Goal: Information Seeking & Learning: Learn about a topic

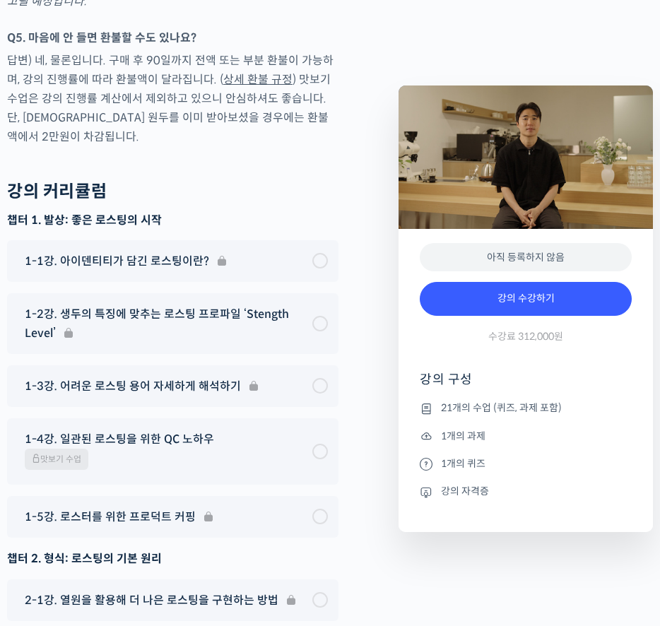
scroll to position [6788, 0]
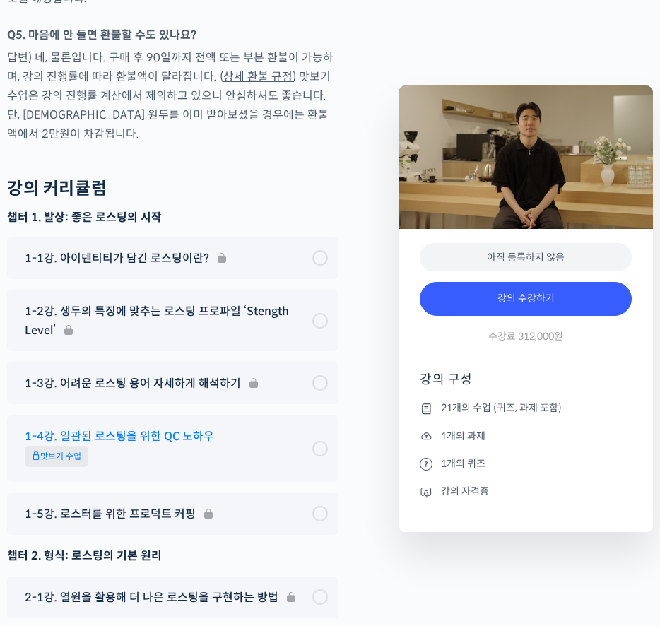
click at [319, 441] on div at bounding box center [320, 449] width 16 height 16
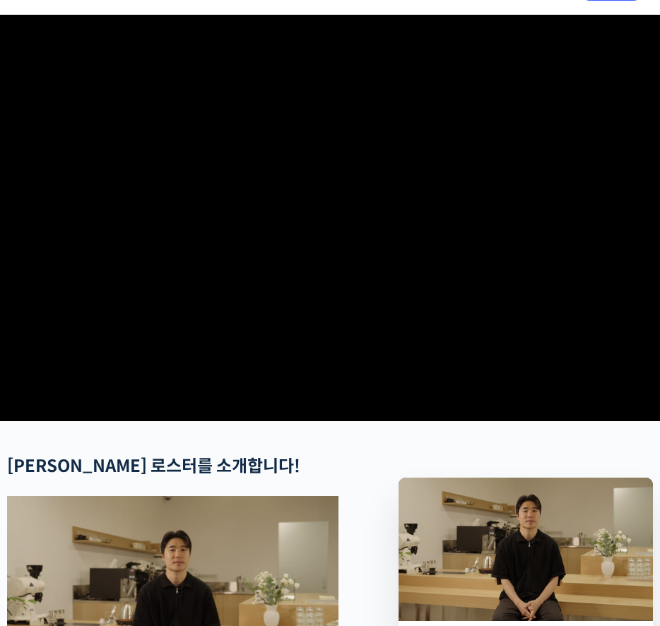
scroll to position [0, 0]
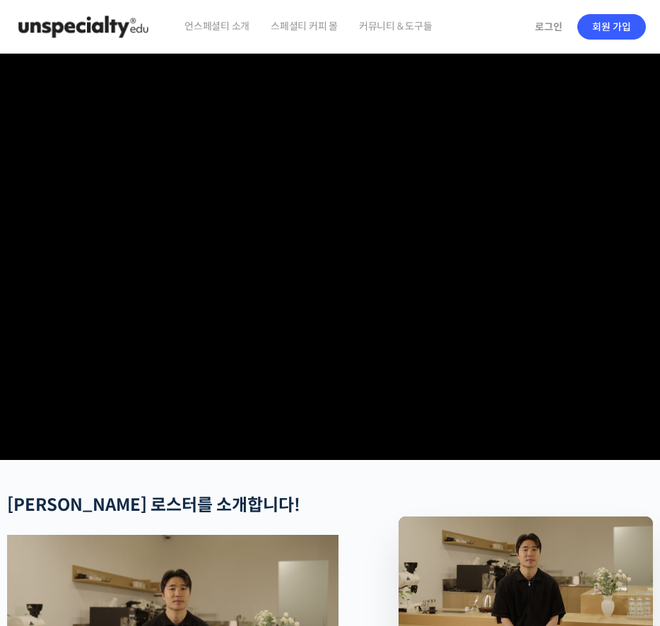
click at [120, 32] on img at bounding box center [83, 27] width 138 height 42
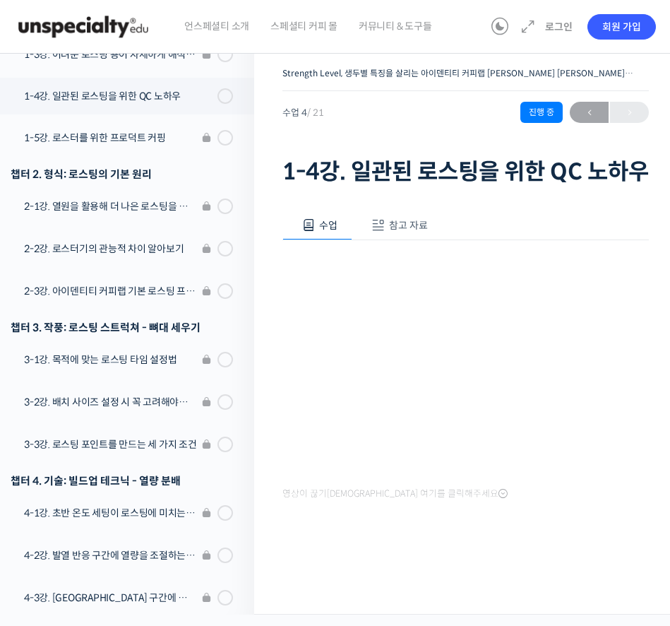
scroll to position [355, 0]
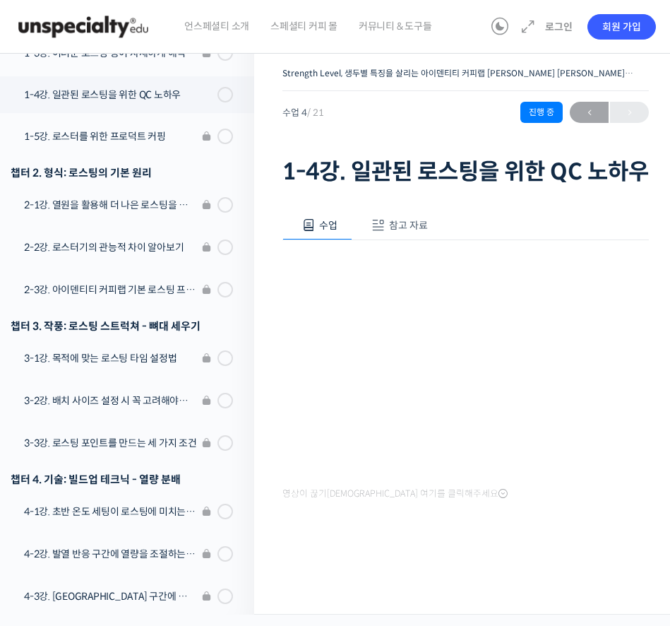
click at [410, 232] on span "참고 자료" at bounding box center [408, 225] width 39 height 13
click at [334, 232] on span "수업" at bounding box center [328, 225] width 18 height 13
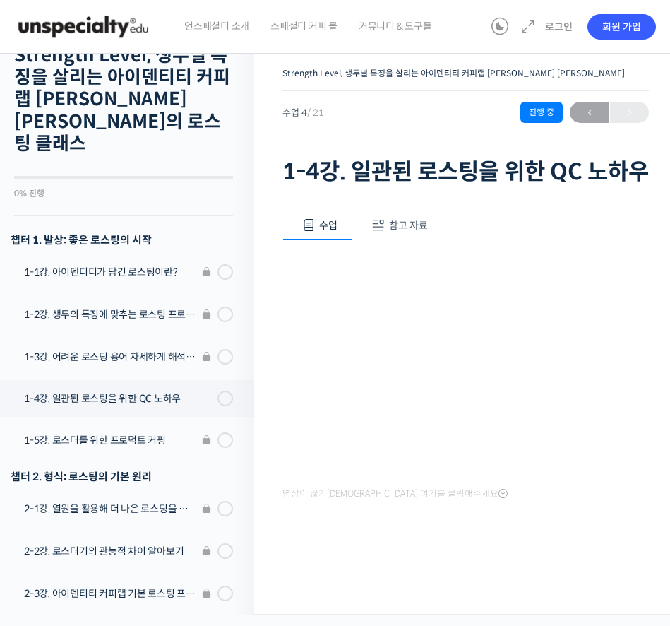
scroll to position [0, 0]
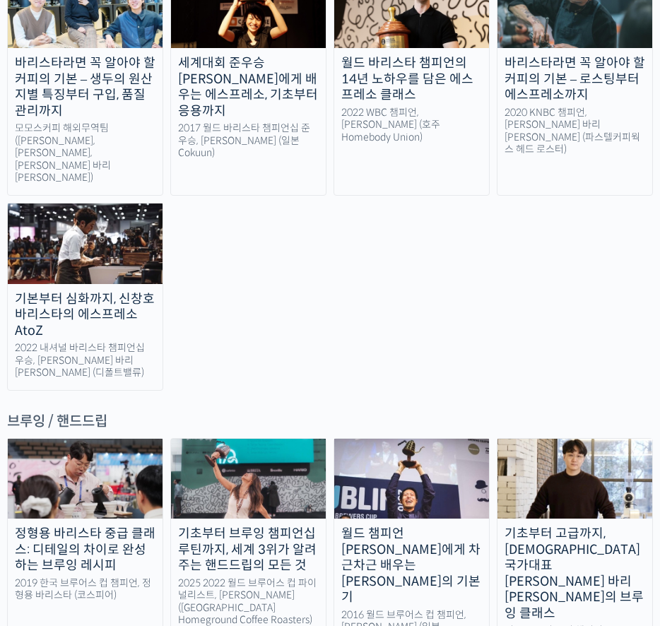
scroll to position [1969, 0]
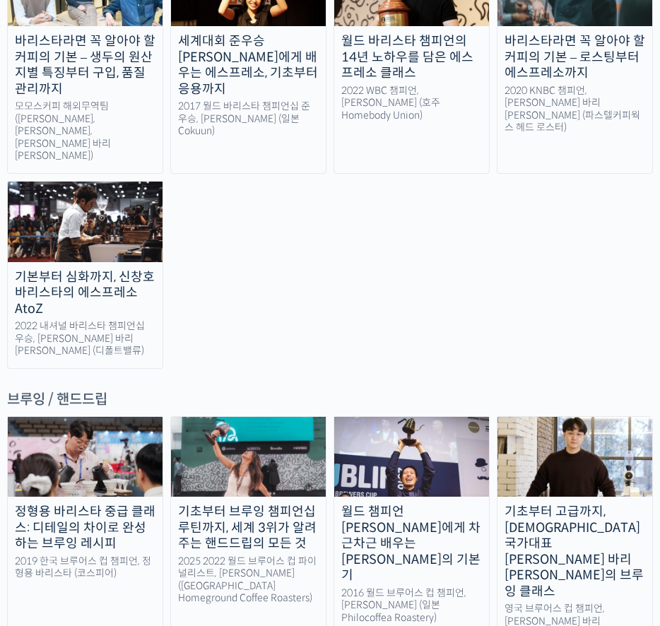
click at [92, 504] on div "정형용 바리스타 중급 클래스: 디테일의 차이로 완성하는 브루잉 레시피" at bounding box center [85, 528] width 155 height 48
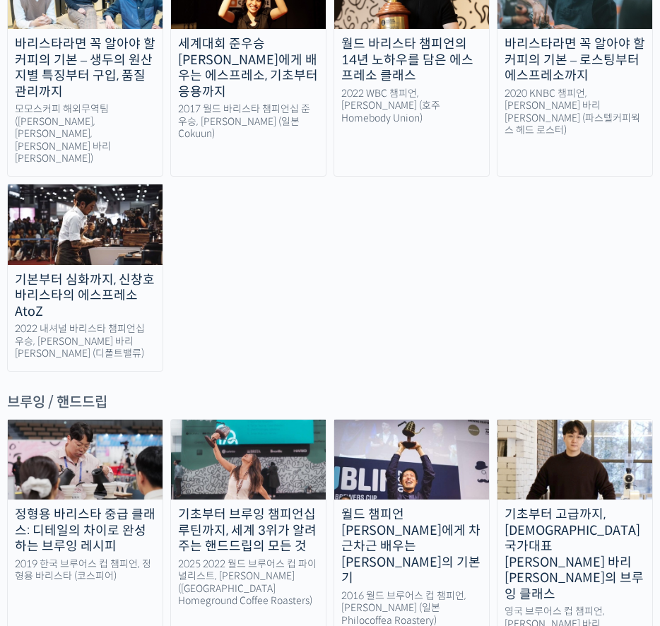
scroll to position [1963, 0]
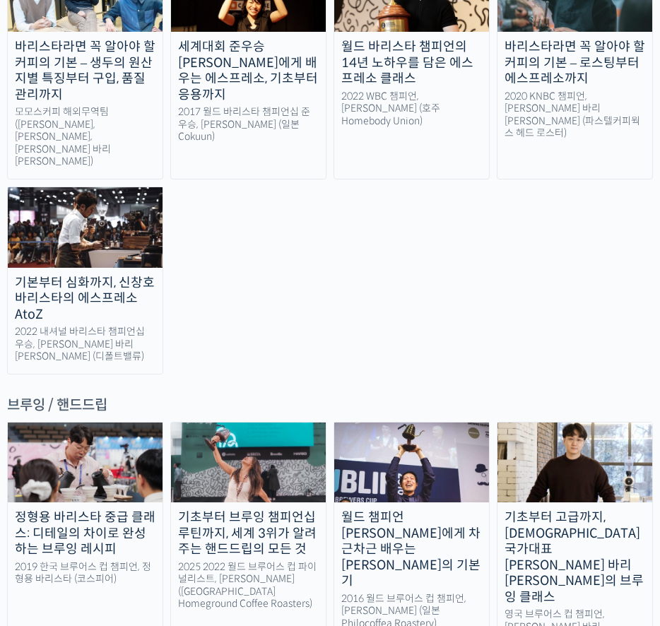
click at [557, 509] on div "기초부터 고급까지, 영국 국가대표 박상호 바리스타의 브루잉 클래스" at bounding box center [574, 556] width 155 height 95
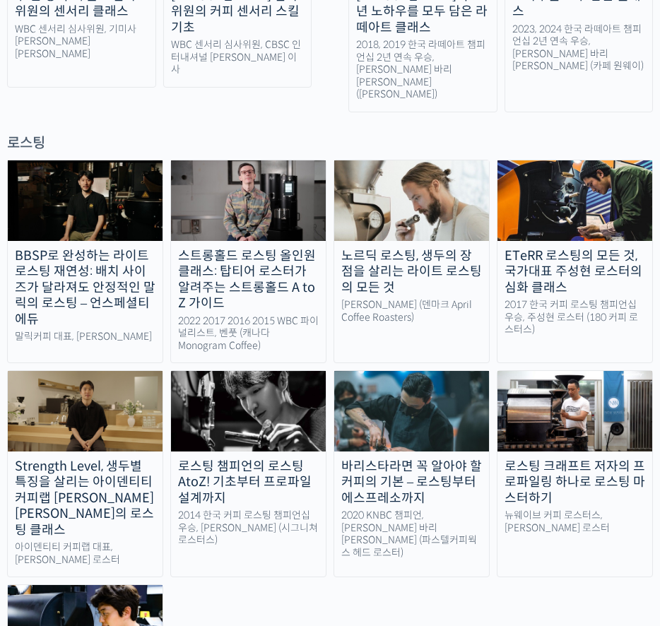
scroll to position [1091, 0]
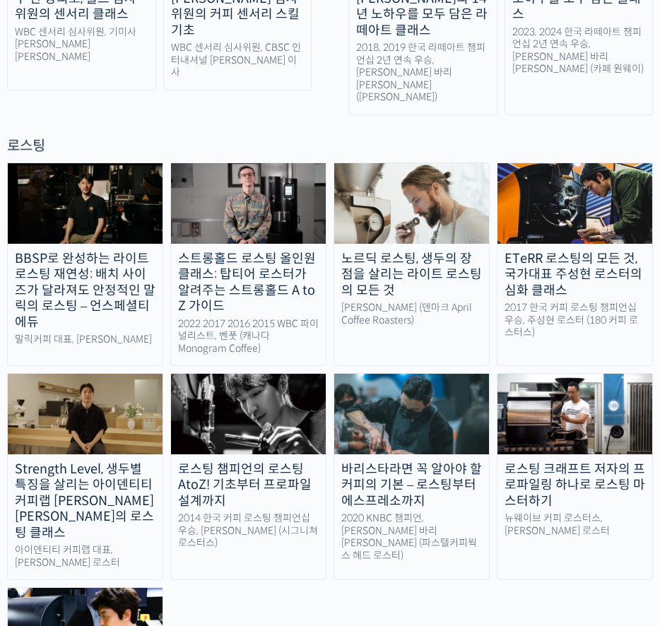
click at [131, 251] on div "BBSP로 완성하는 라이트 로스팅 재연성: 배치 사이즈가 달라져도 안정적인 말릭의 로스팅 – 언스페셜티 에듀" at bounding box center [85, 291] width 155 height 80
click at [135, 374] on img at bounding box center [85, 414] width 155 height 81
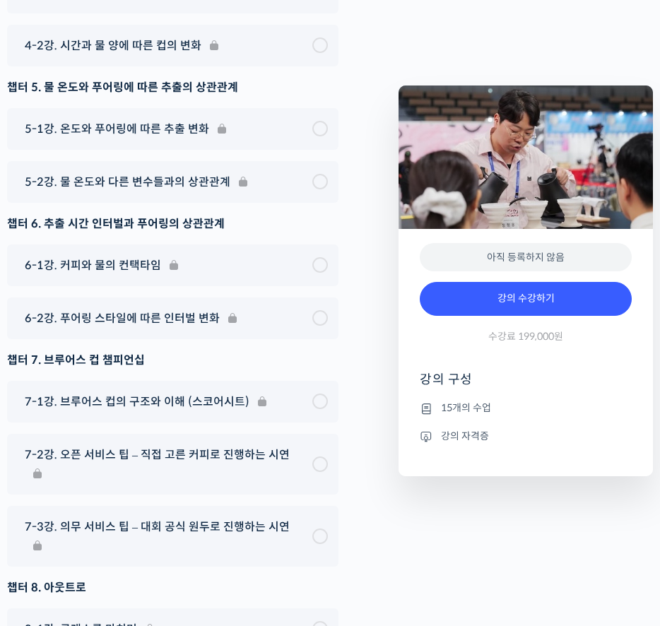
scroll to position [4571, 0]
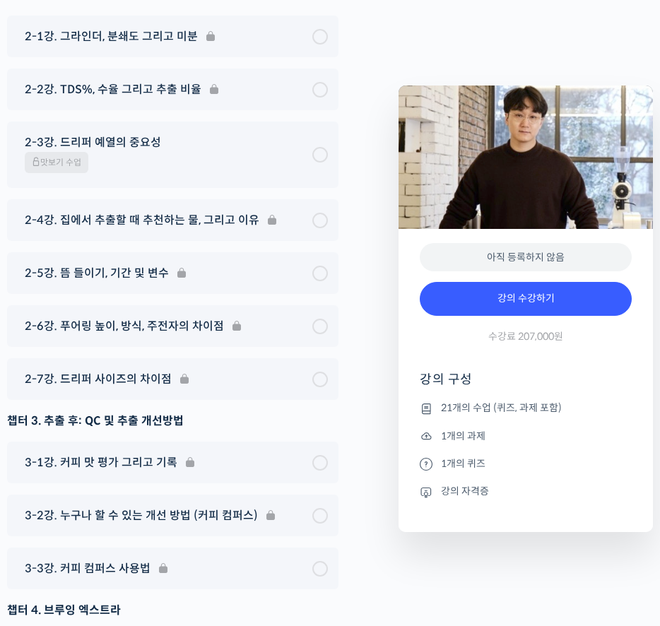
scroll to position [7249, 0]
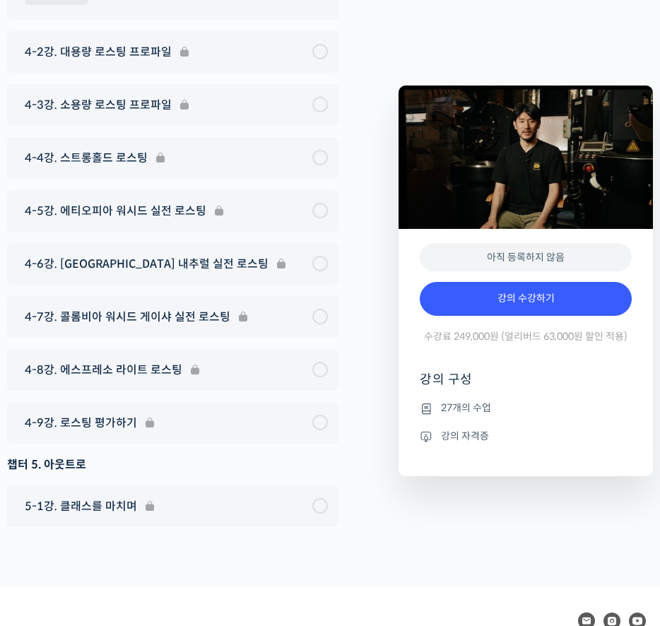
scroll to position [6124, 0]
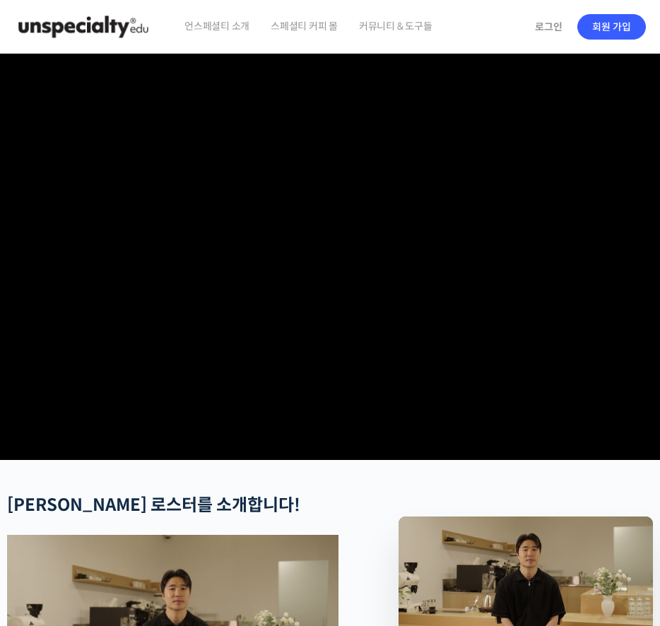
scroll to position [27, 0]
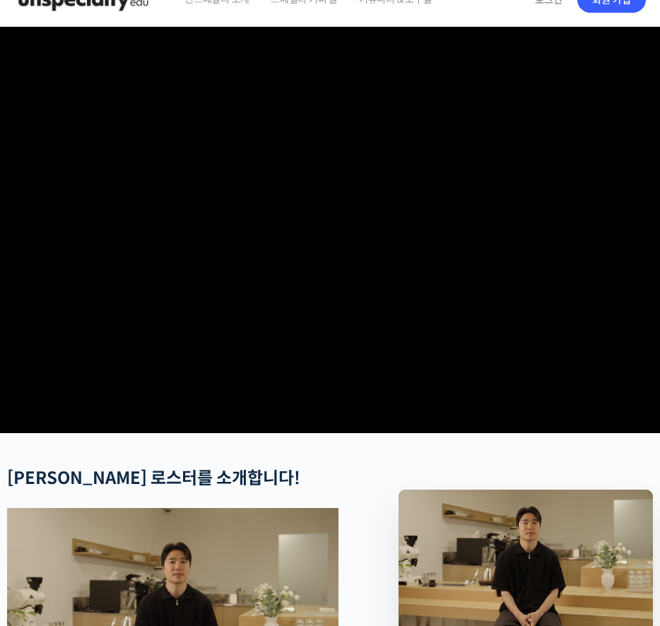
click at [152, 427] on video at bounding box center [330, 227] width 660 height 400
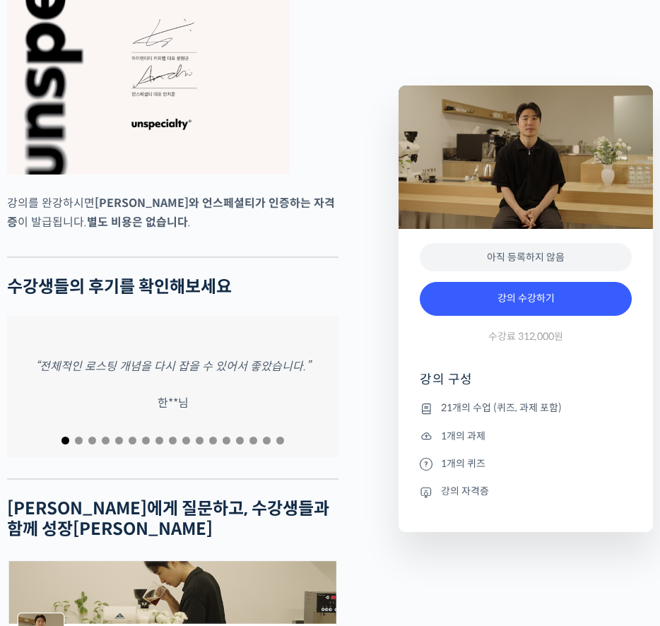
scroll to position [5131, 0]
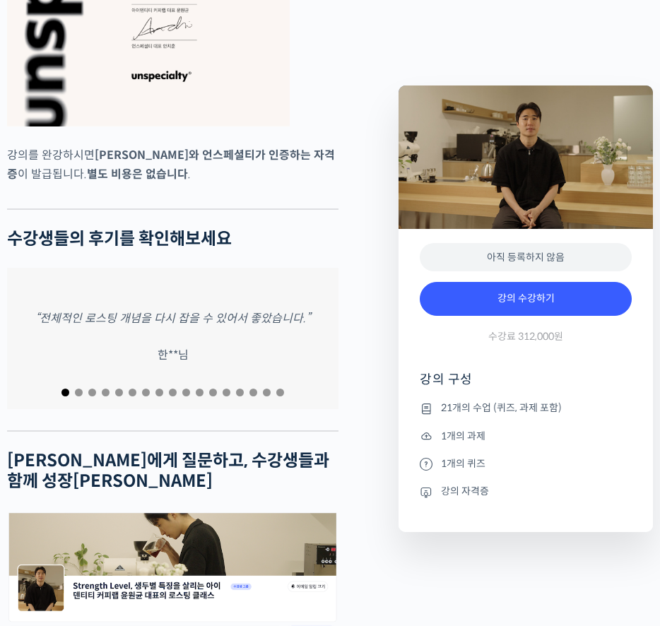
click at [78, 388] on span "Go to slide 2" at bounding box center [79, 392] width 8 height 8
click at [94, 388] on span "Go to slide 3" at bounding box center [92, 392] width 8 height 8
click at [105, 388] on span "Go to slide 4" at bounding box center [106, 392] width 8 height 8
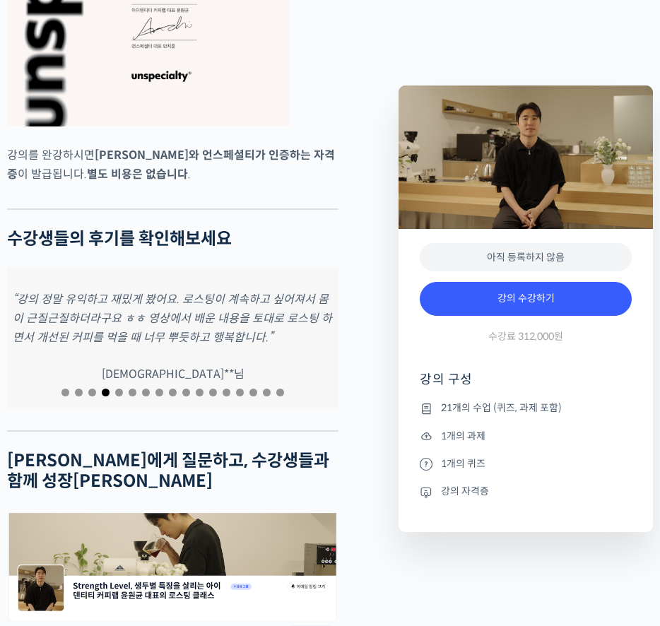
click at [118, 388] on span "Go to slide 5" at bounding box center [119, 392] width 8 height 8
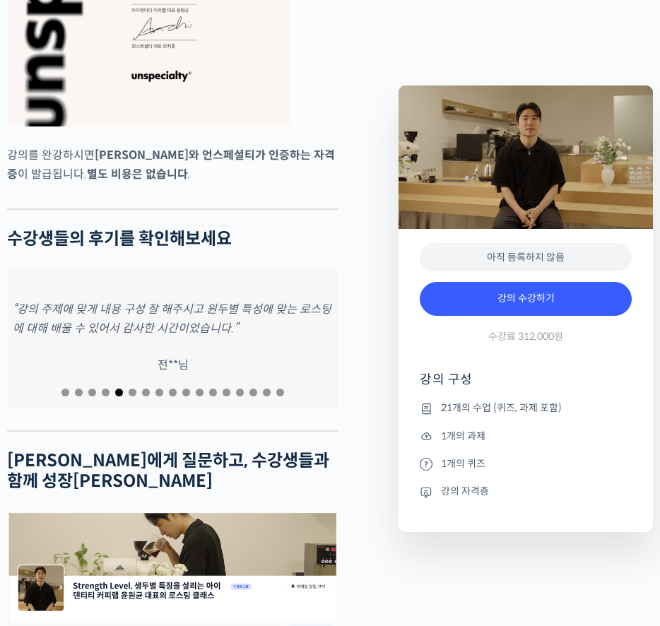
click at [135, 388] on span "Go to slide 6" at bounding box center [133, 392] width 8 height 8
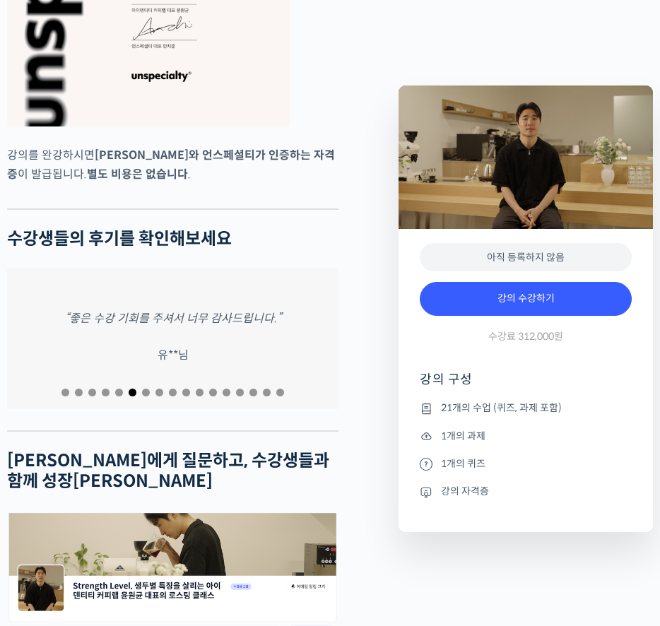
click at [144, 388] on span "Go to slide 7" at bounding box center [146, 392] width 8 height 8
